Goal: Task Accomplishment & Management: Use online tool/utility

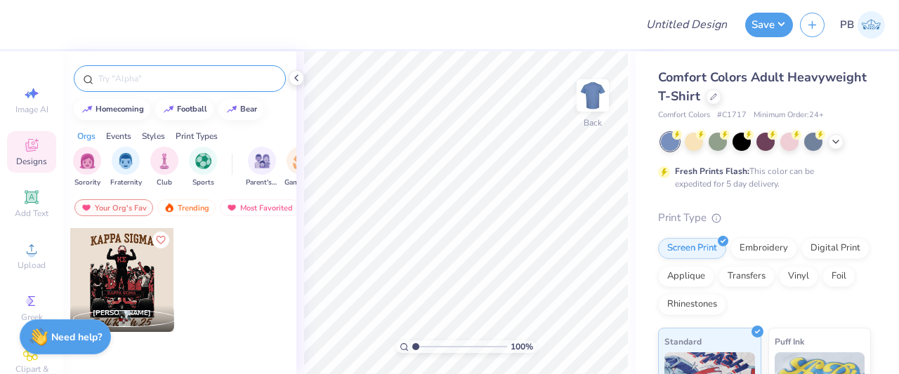
click at [148, 77] on input "text" at bounding box center [187, 79] width 180 height 14
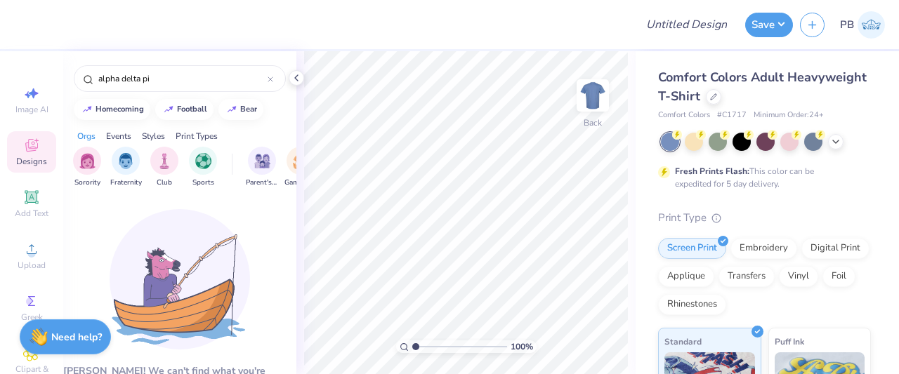
click at [121, 138] on div "Events" at bounding box center [118, 136] width 25 height 13
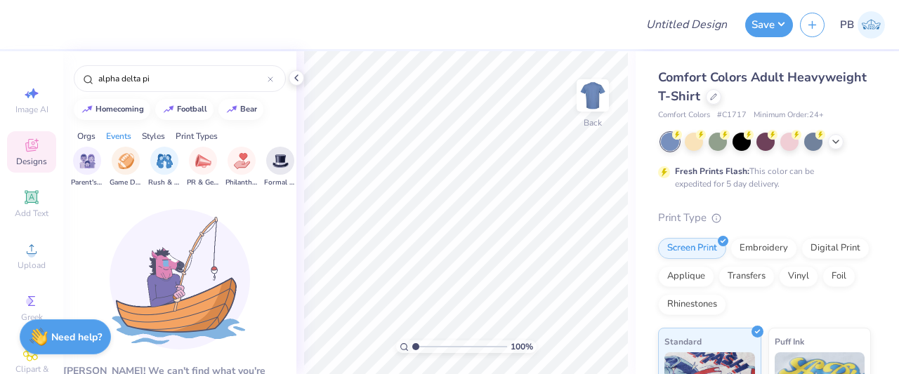
click at [87, 134] on div "Orgs" at bounding box center [86, 136] width 18 height 13
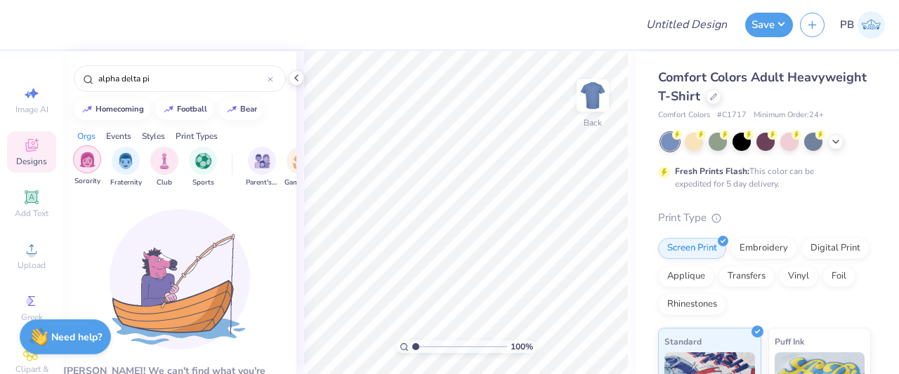
click at [95, 157] on div "filter for Sorority" at bounding box center [87, 159] width 28 height 28
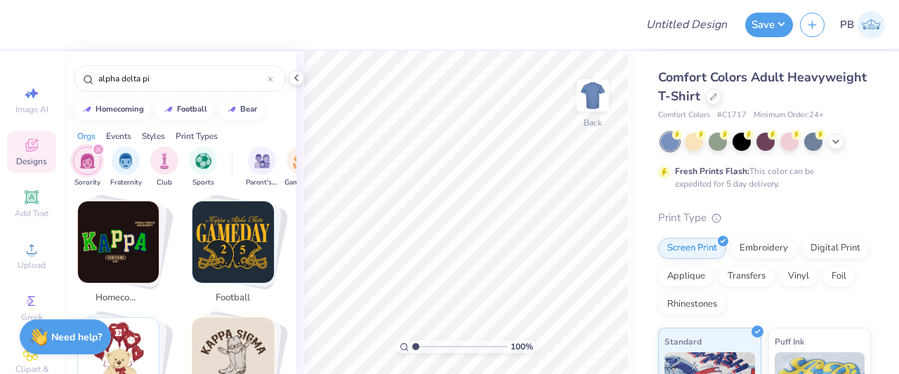
scroll to position [260, 0]
click at [242, 235] on img "Stack Card Button football" at bounding box center [232, 241] width 81 height 81
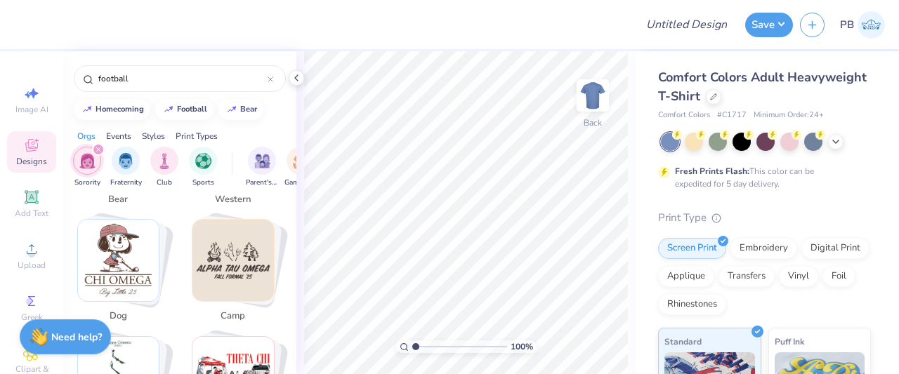
scroll to position [476, 0]
click at [250, 335] on img "Stack Card Button parents weekend" at bounding box center [232, 375] width 81 height 81
type input "parents weekend"
click at [250, 335] on img "Stack Card Button parents weekend" at bounding box center [232, 375] width 81 height 81
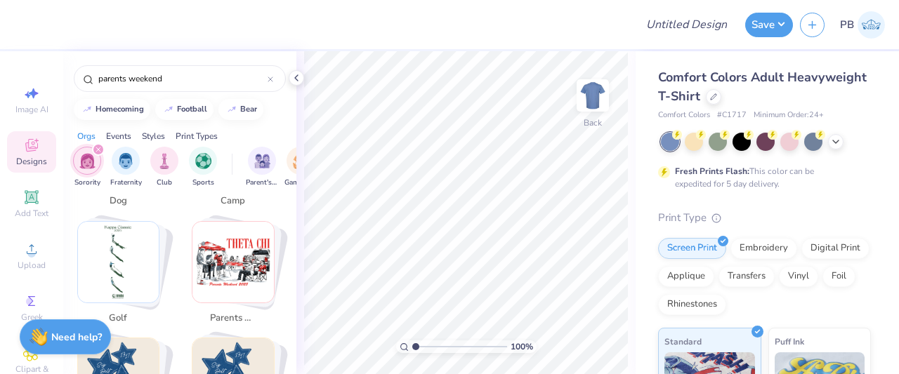
scroll to position [589, 0]
click at [244, 258] on img "Stack Card Button parents weekend" at bounding box center [232, 262] width 81 height 81
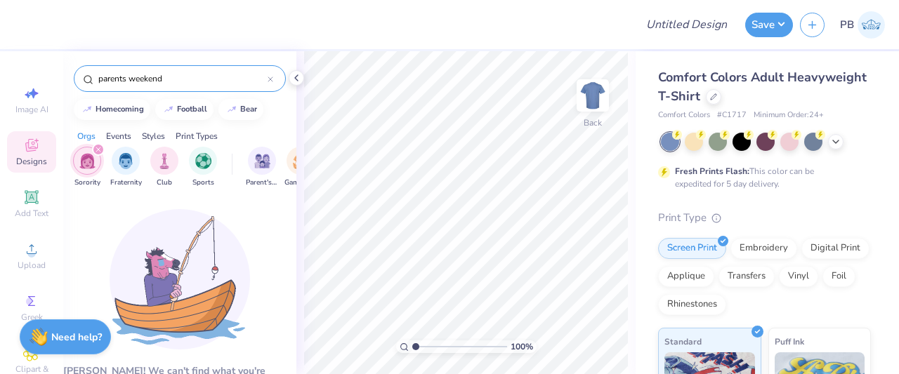
click at [272, 77] on icon at bounding box center [270, 79] width 4 height 4
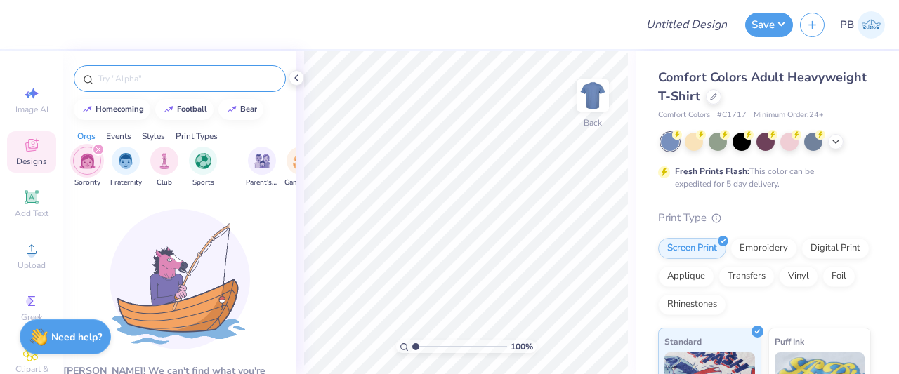
click at [98, 149] on icon "filter for Sorority" at bounding box center [98, 149] width 4 height 4
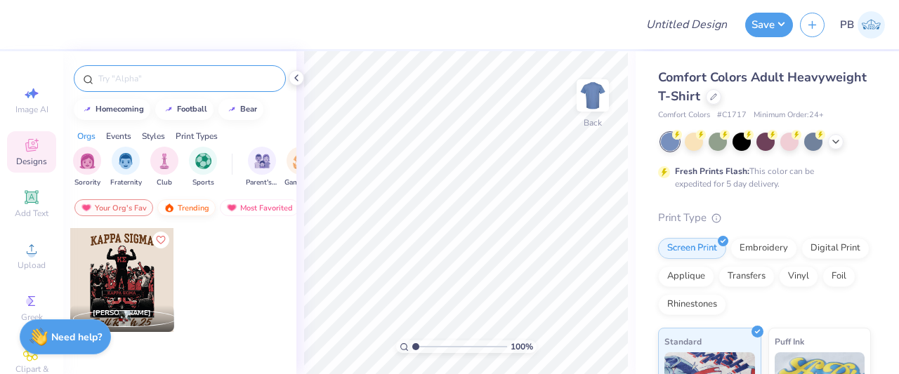
click at [197, 207] on div "Trending" at bounding box center [186, 207] width 58 height 17
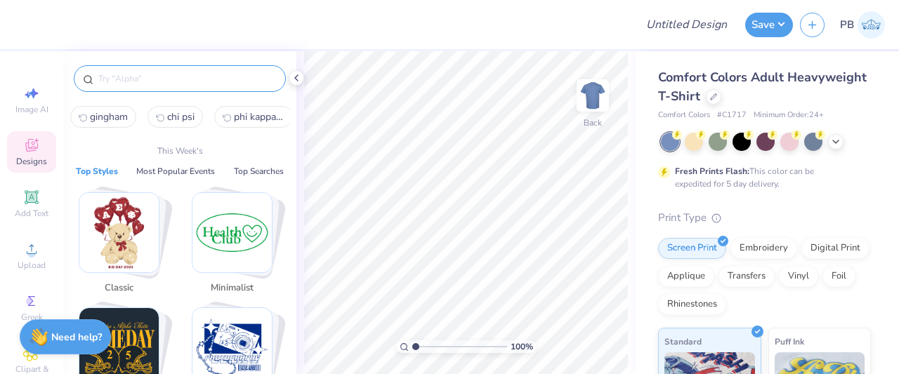
click at [149, 77] on input "text" at bounding box center [187, 79] width 180 height 14
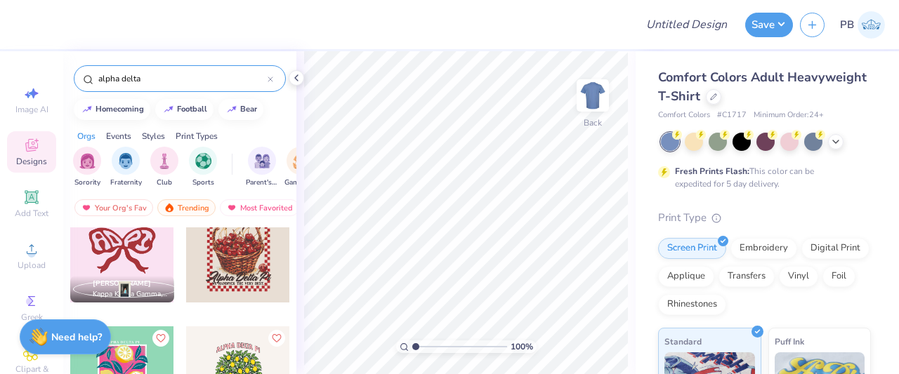
scroll to position [668, 0]
type input "alpha delta"
click at [124, 252] on div at bounding box center [122, 251] width 104 height 104
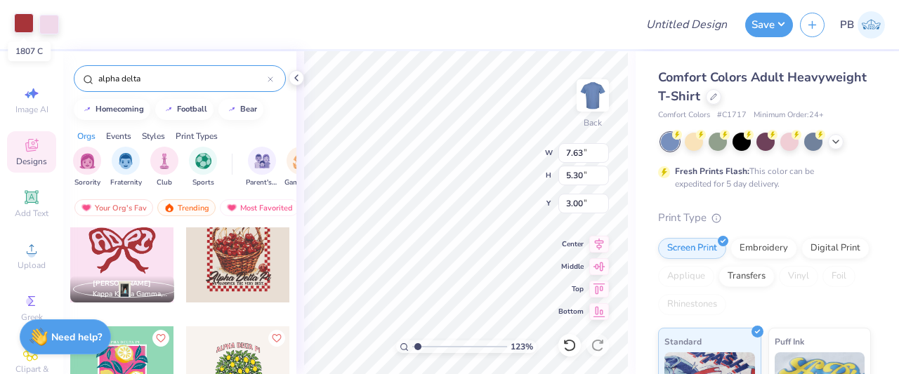
click at [27, 20] on div at bounding box center [24, 23] width 20 height 20
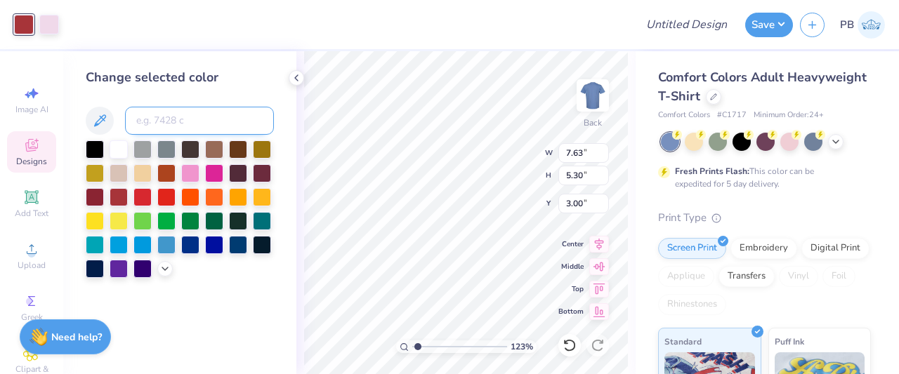
click at [228, 123] on input at bounding box center [199, 121] width 149 height 28
click at [39, 149] on div "Designs" at bounding box center [31, 151] width 49 height 41
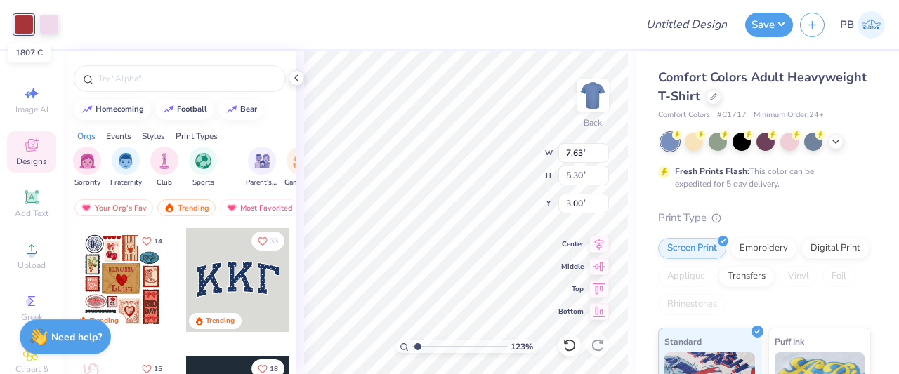
click at [25, 18] on div at bounding box center [24, 25] width 20 height 20
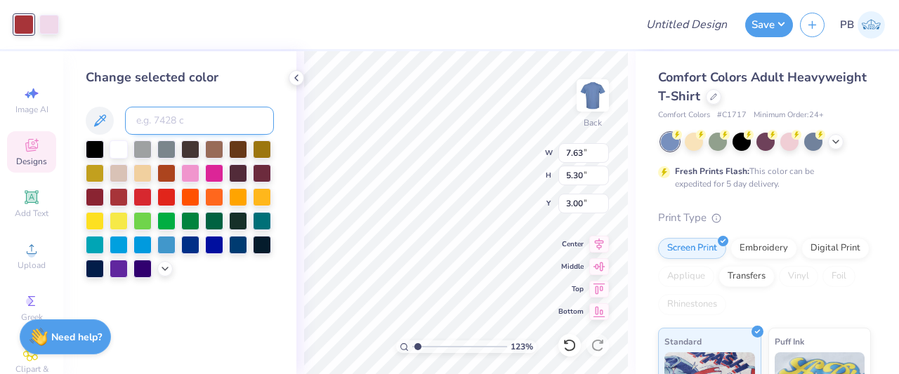
click at [188, 121] on input at bounding box center [199, 121] width 149 height 28
click at [34, 156] on span "Designs" at bounding box center [31, 161] width 31 height 11
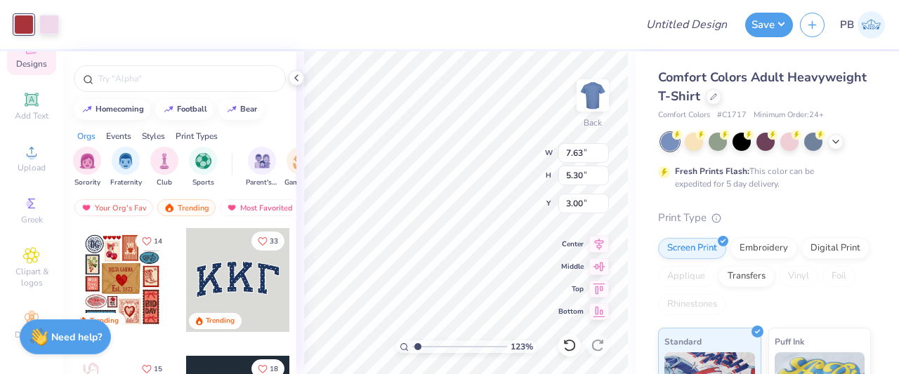
scroll to position [107, 0]
click at [26, 216] on div "Greek" at bounding box center [31, 210] width 49 height 41
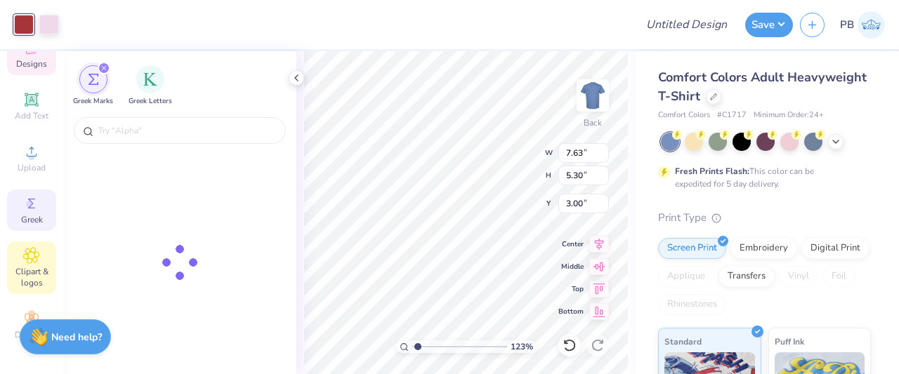
click at [28, 252] on icon at bounding box center [31, 255] width 7 height 7
type input "1.22734108824442"
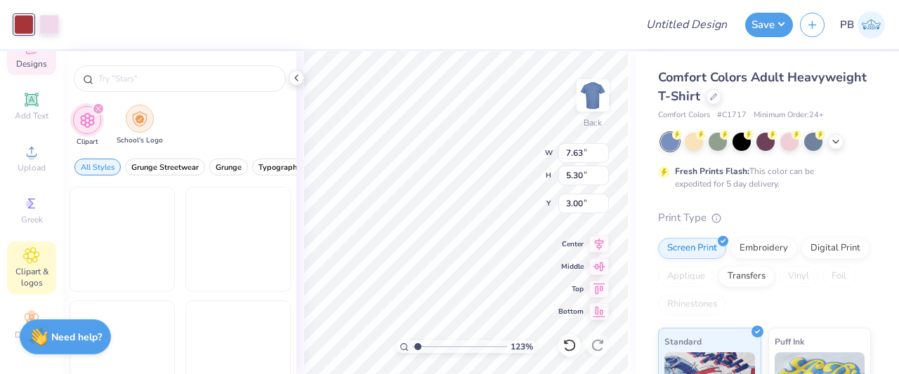
click at [136, 107] on div "filter for School's Logo" at bounding box center [140, 119] width 28 height 28
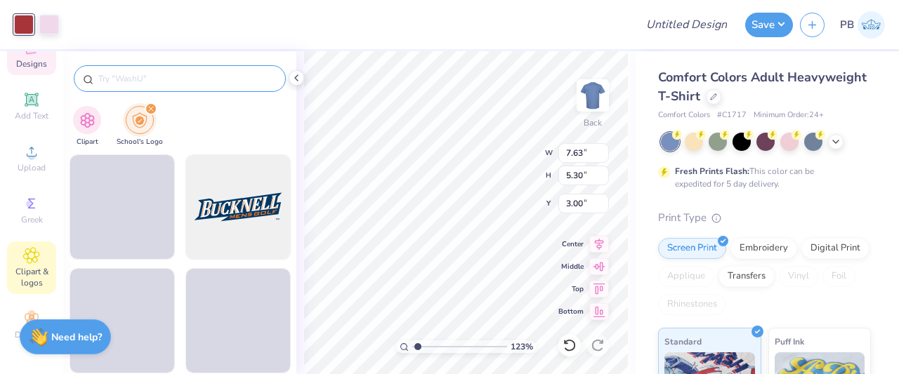
click at [191, 79] on input "text" at bounding box center [187, 79] width 180 height 14
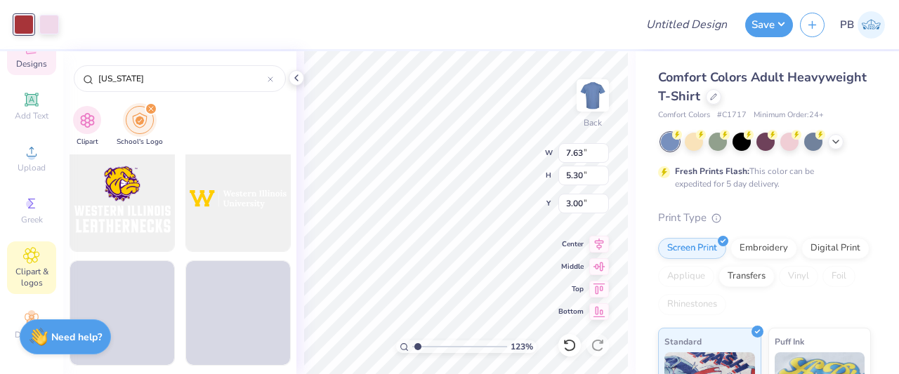
scroll to position [348, 0]
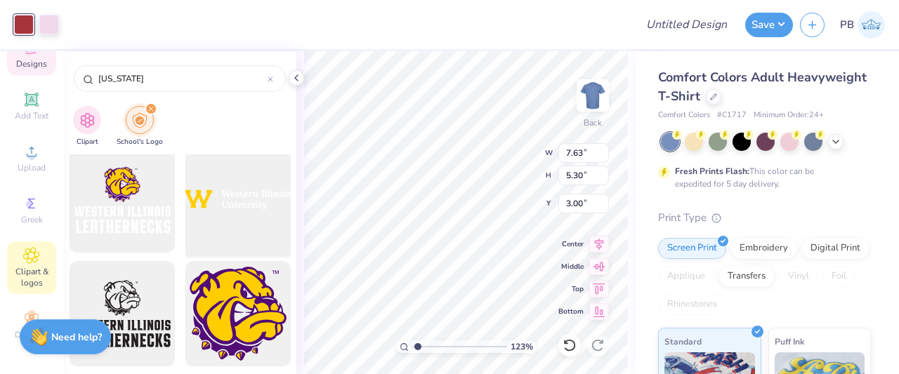
type input "[US_STATE]"
click at [223, 199] on div at bounding box center [238, 201] width 116 height 116
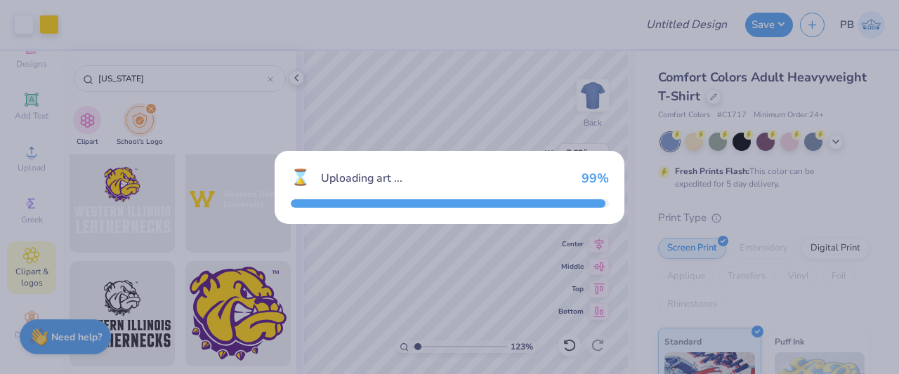
type input "1.22734108824442"
type input "14.17"
type input "2.72"
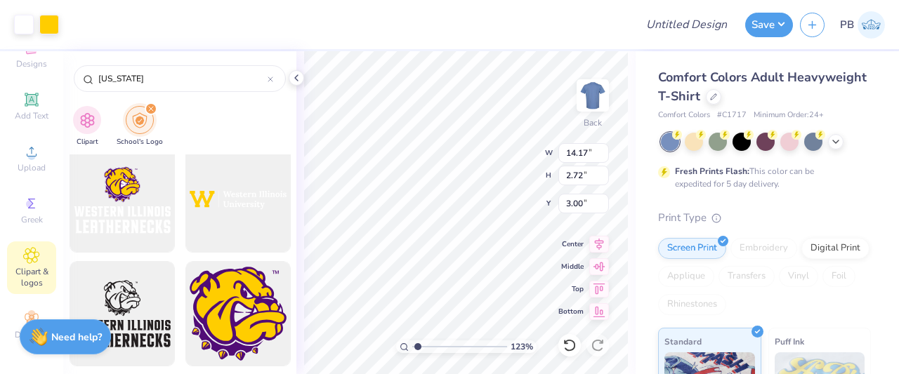
type input "1.22734108824442"
type input "7.63"
type input "5.30"
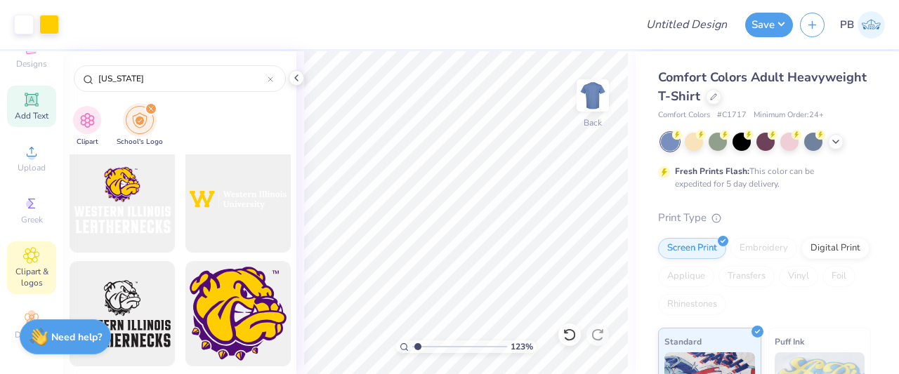
scroll to position [0, 0]
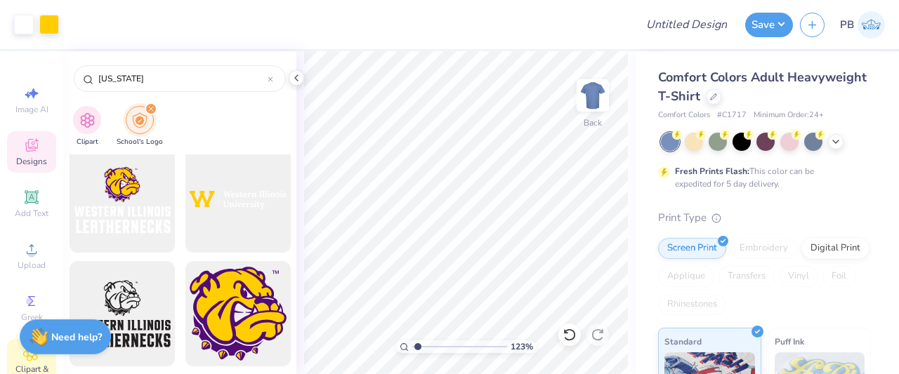
click at [23, 152] on icon at bounding box center [31, 145] width 17 height 17
type input "1.22734108824442"
